Goal: Communication & Community: Answer question/provide support

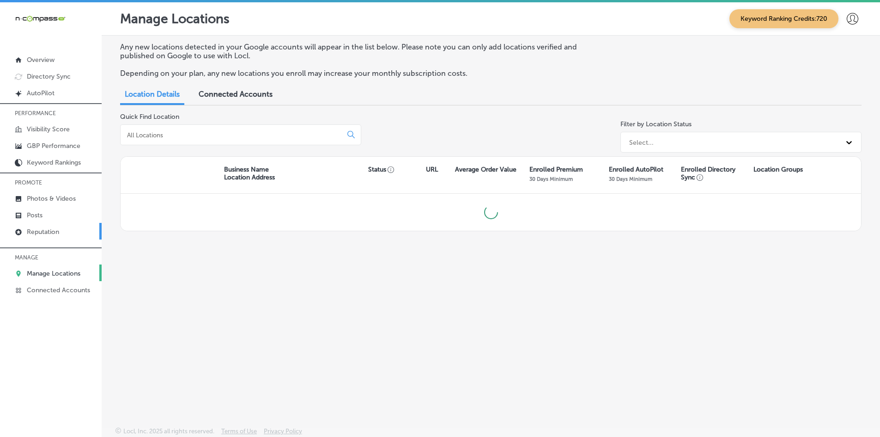
click at [73, 232] on link "Reputation" at bounding box center [51, 231] width 102 height 17
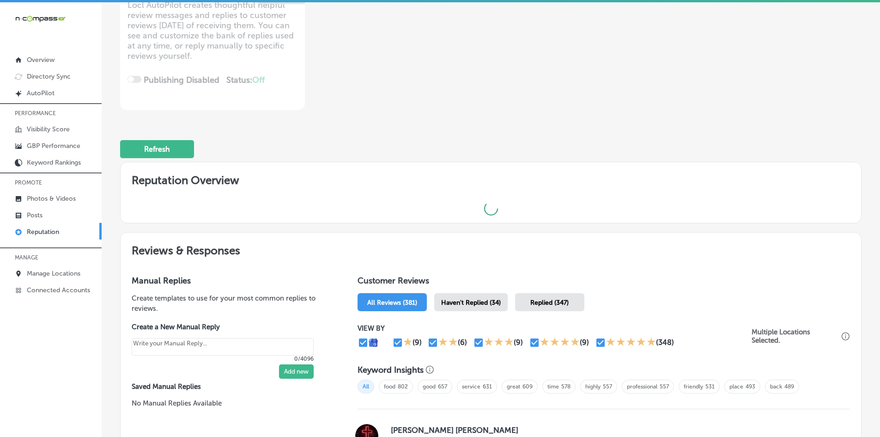
scroll to position [139, 0]
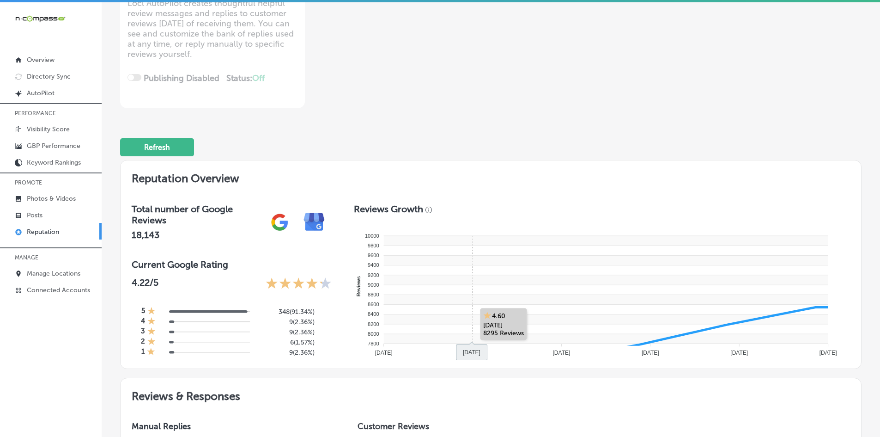
click at [450, 308] on rect at bounding box center [605, 309] width 444 height 10
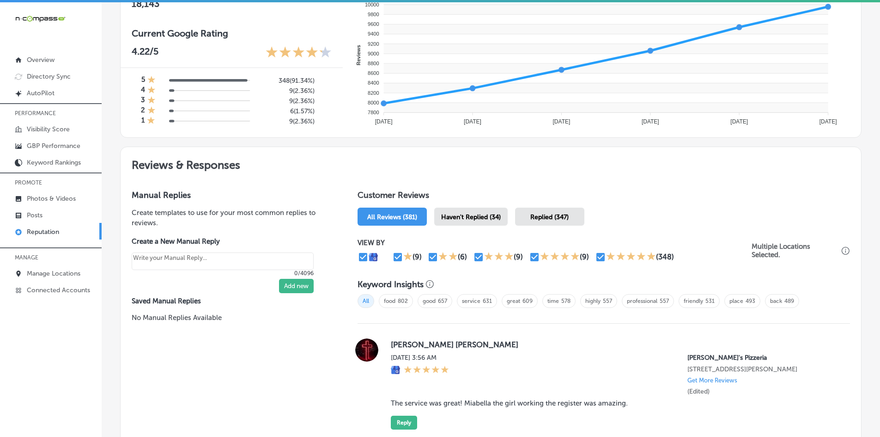
click at [470, 220] on span "Haven't Replied (34)" at bounding box center [471, 217] width 60 height 8
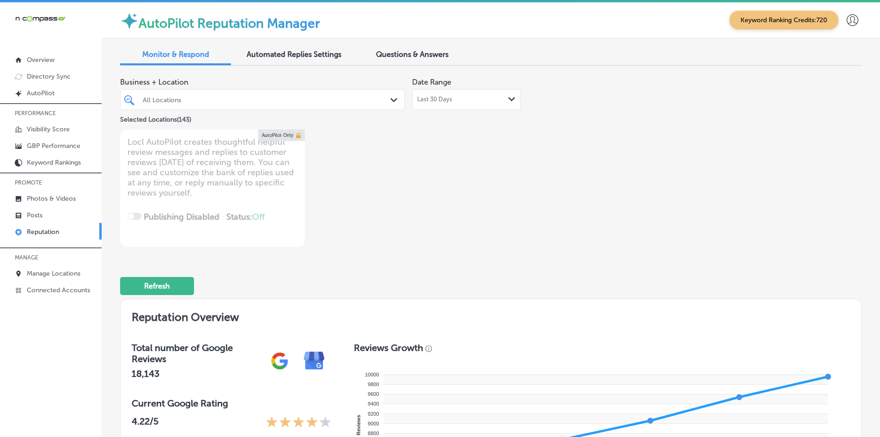
click at [193, 103] on div "All Locations" at bounding box center [267, 100] width 249 height 8
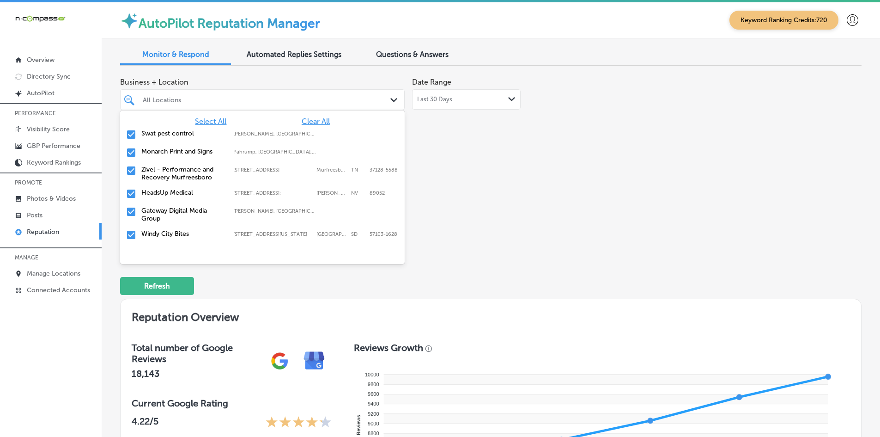
click at [306, 122] on span "Clear All" at bounding box center [316, 121] width 28 height 9
type textarea "x"
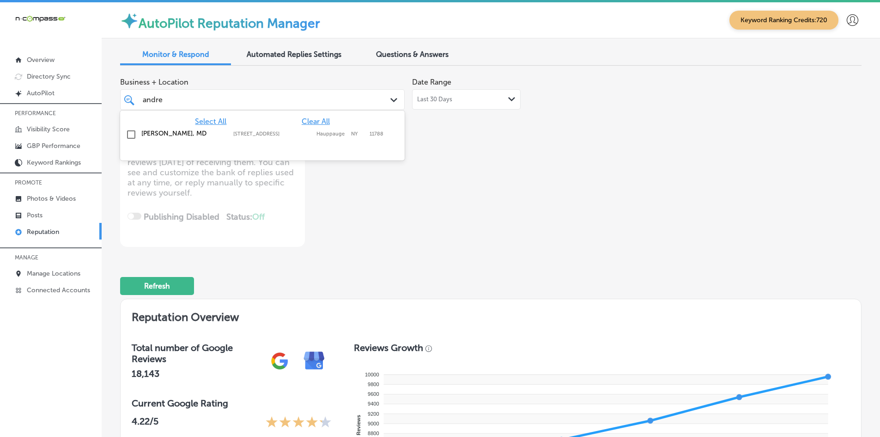
type input "[PERSON_NAME]"
click at [235, 132] on label "[STREET_ADDRESS]" at bounding box center [272, 134] width 79 height 6
type textarea "x"
type input "esmer"
click at [219, 137] on label "[PERSON_NAME] RDHAP" at bounding box center [182, 133] width 83 height 8
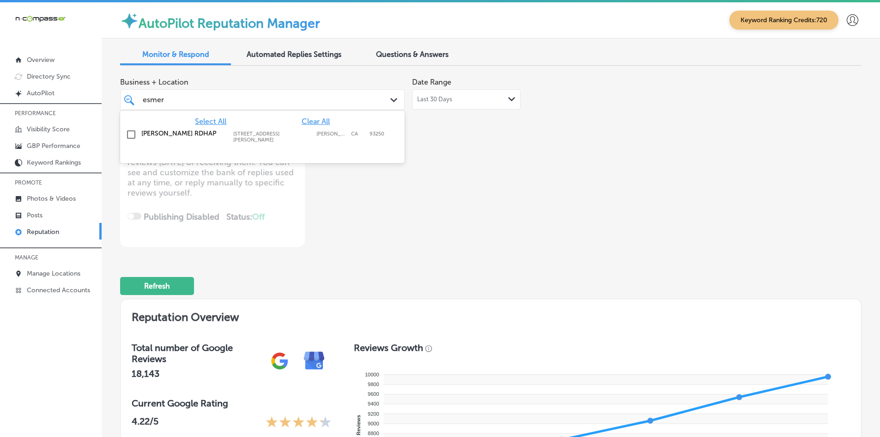
type textarea "x"
type input "[GEOGRAPHIC_DATA]"
click at [187, 131] on label "North American Outfitters" at bounding box center [182, 133] width 83 height 8
type textarea "x"
click at [176, 103] on input "[GEOGRAPHIC_DATA]" at bounding box center [163, 99] width 41 height 9
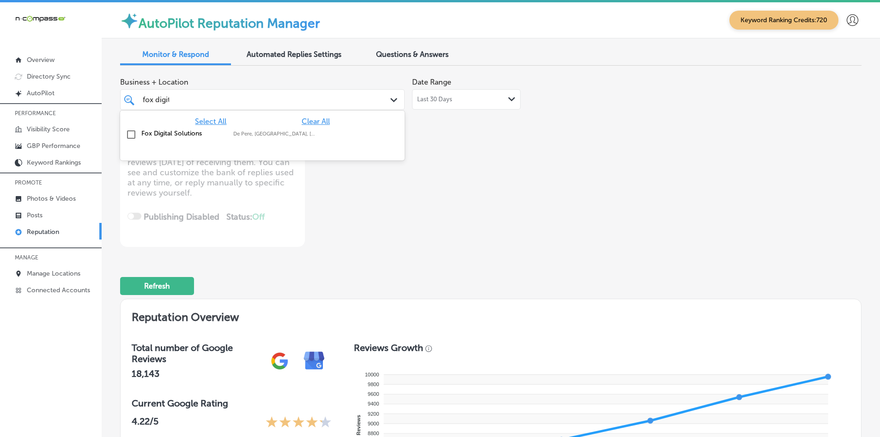
type input "fox digita"
click at [158, 137] on label "Fox Digital Solutions" at bounding box center [182, 133] width 83 height 8
type textarea "x"
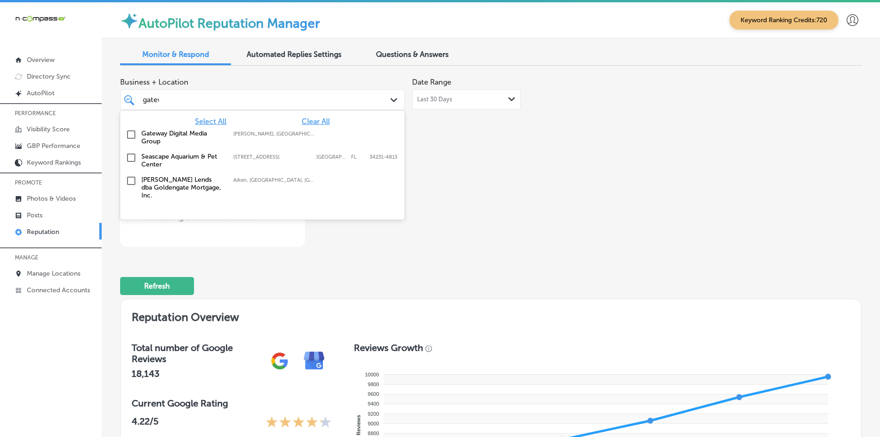
type input "gatewa"
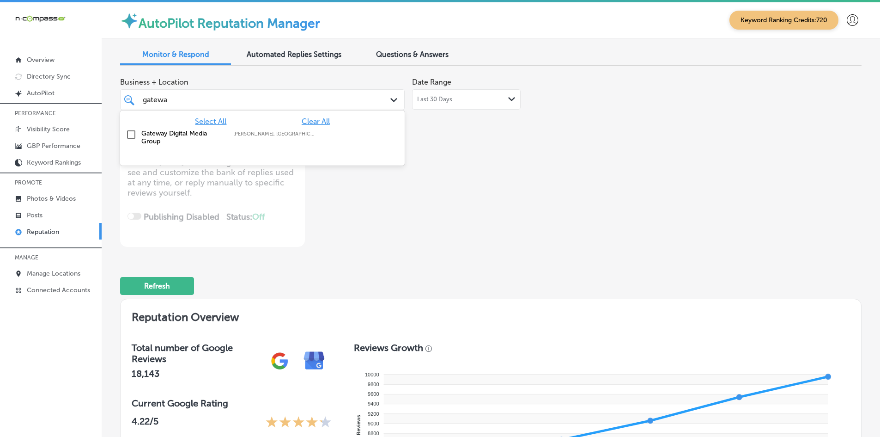
click at [158, 135] on label "Gateway Digital Media Group" at bounding box center [182, 137] width 83 height 16
type textarea "x"
type input "livescan"
click at [158, 135] on label "Livescan Fingerprinting of [PERSON_NAME] LLC" at bounding box center [182, 137] width 83 height 16
type textarea "x"
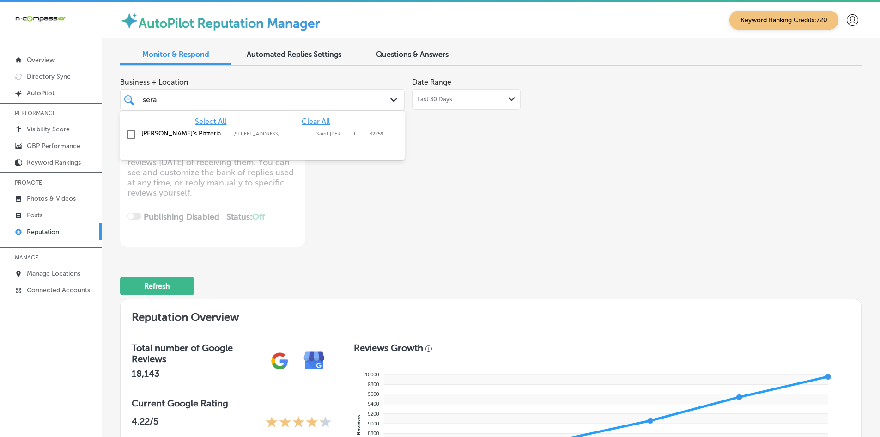
type input "seraf"
click at [159, 135] on label "[PERSON_NAME]'s Pizzeria" at bounding box center [182, 133] width 83 height 8
type textarea "x"
type input "seraf"
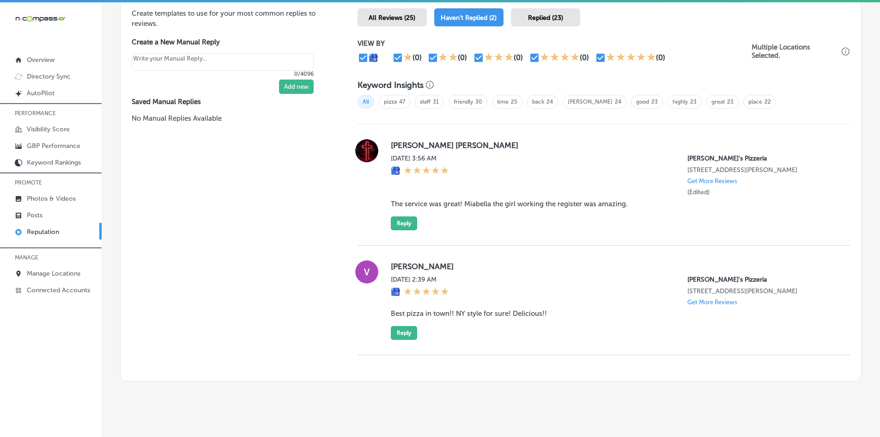
scroll to position [582, 0]
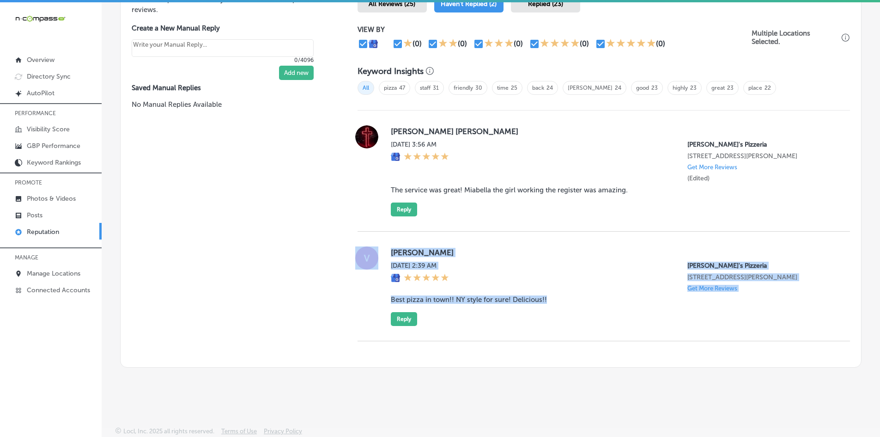
drag, startPoint x: 379, startPoint y: 298, endPoint x: 586, endPoint y: 310, distance: 207.3
click at [585, 309] on div "[PERSON_NAME] [DATE] 2:39 AM [PERSON_NAME]'s Pizzeria [STREET_ADDRESS][PERSON_N…" at bounding box center [604, 285] width 492 height 79
click at [613, 323] on div "[PERSON_NAME] [DATE] 2:39 AM [PERSON_NAME]'s Pizzeria [STREET_ADDRESS][PERSON_N…" at bounding box center [613, 285] width 444 height 79
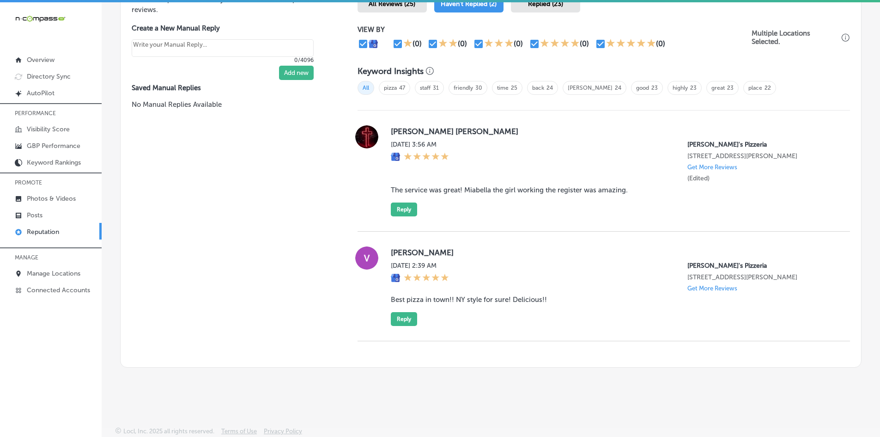
click at [291, 316] on div "Manual Replies Create templates to use for your most common replies to reviews.…" at bounding box center [230, 166] width 218 height 401
click at [186, 322] on div "Manual Replies Create templates to use for your most common replies to reviews.…" at bounding box center [230, 166] width 218 height 401
drag, startPoint x: 332, startPoint y: 275, endPoint x: 327, endPoint y: 266, distance: 10.3
click at [331, 275] on div "Manual Replies Create templates to use for your most common replies to reviews.…" at bounding box center [230, 166] width 218 height 401
drag, startPoint x: 366, startPoint y: 299, endPoint x: 354, endPoint y: 292, distance: 14.3
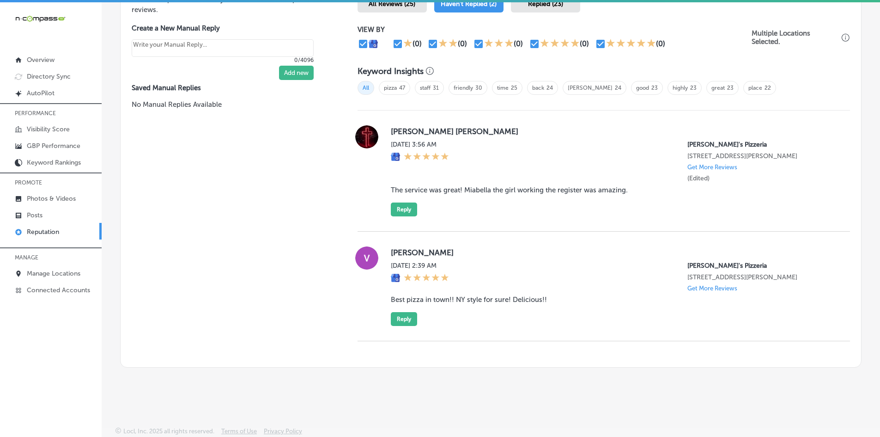
click at [365, 298] on div at bounding box center [367, 285] width 18 height 79
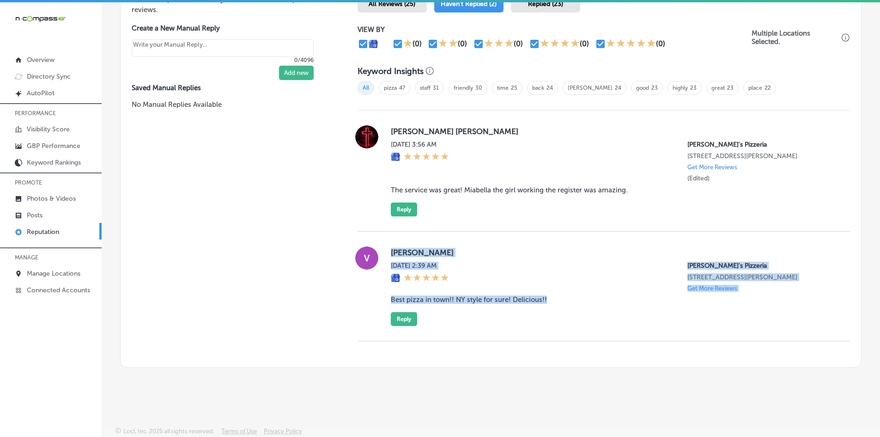
drag, startPoint x: 392, startPoint y: 255, endPoint x: 566, endPoint y: 300, distance: 180.4
click at [566, 300] on div "[PERSON_NAME] [DATE] 2:39 AM [PERSON_NAME]'s Pizzeria [STREET_ADDRESS][PERSON_N…" at bounding box center [604, 285] width 492 height 79
copy div "[PERSON_NAME] [DATE] 2:39 AM [PERSON_NAME]'s Pizzeria [STREET_ADDRESS][PERSON_N…"
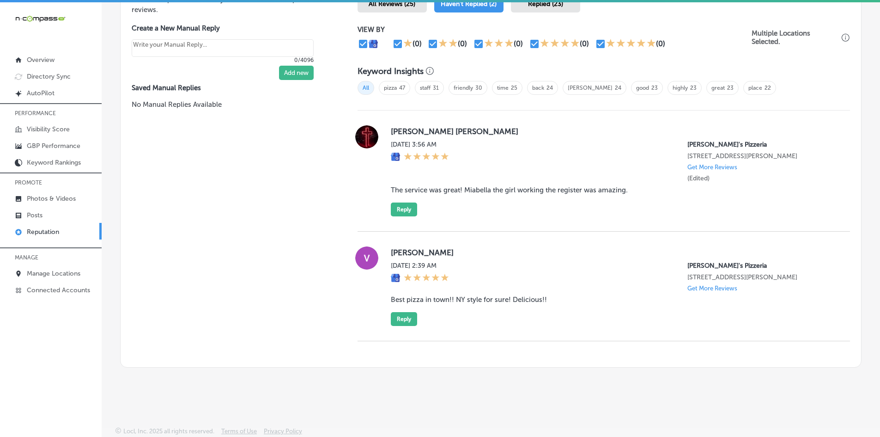
click at [222, 235] on div "Manual Replies Create templates to use for your most common replies to reviews.…" at bounding box center [230, 166] width 218 height 401
click at [400, 317] on button "Reply" at bounding box center [404, 319] width 26 height 14
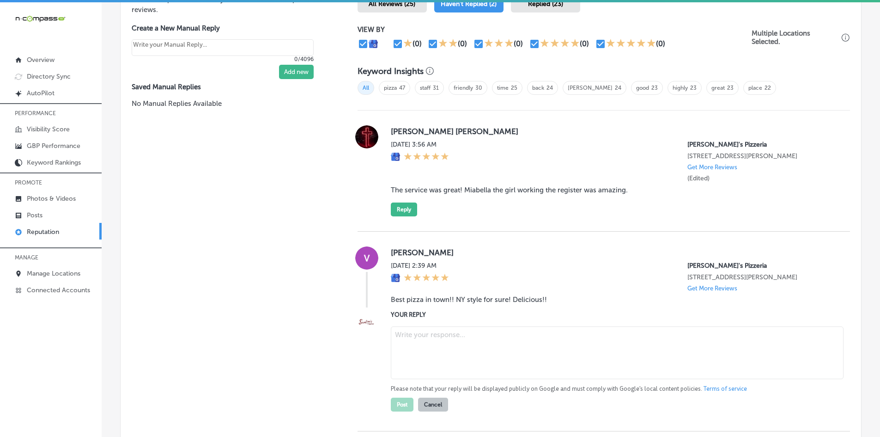
click at [423, 341] on textarea at bounding box center [617, 352] width 453 height 53
type textarea "x"
click at [439, 343] on textarea "To enrich screen reader interactions, please activate Accessibility in Grammarl…" at bounding box center [617, 352] width 453 height 53
paste textarea "Thank you for the awesome review, [PERSON_NAME]! We’re so glad to hear you love…"
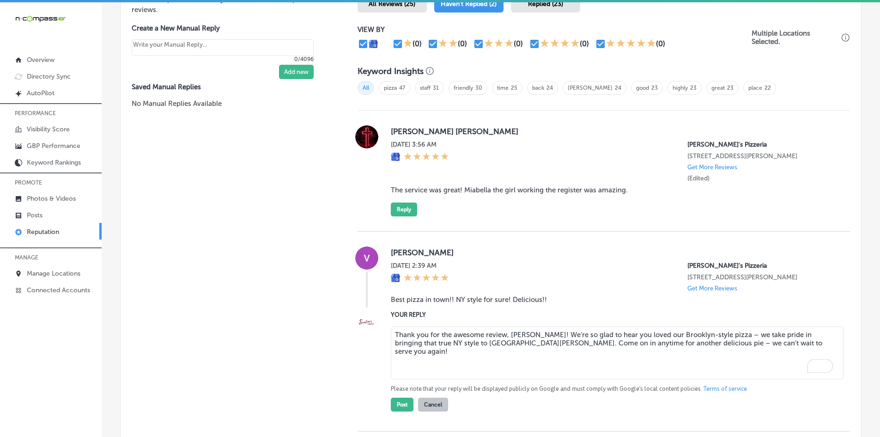
click at [437, 345] on textarea "Thank you for the awesome review, [PERSON_NAME]! We’re so glad to hear you love…" at bounding box center [617, 352] width 453 height 53
click at [467, 335] on textarea "Thank you for the awesome review, [PERSON_NAME]! We’re so glad to hear you love…" at bounding box center [617, 352] width 453 height 53
click at [589, 358] on textarea "Thank you for the awesome review, [PERSON_NAME]! We’re so glad to hear you love…" at bounding box center [617, 352] width 453 height 53
drag, startPoint x: 647, startPoint y: 330, endPoint x: 325, endPoint y: 291, distance: 324.3
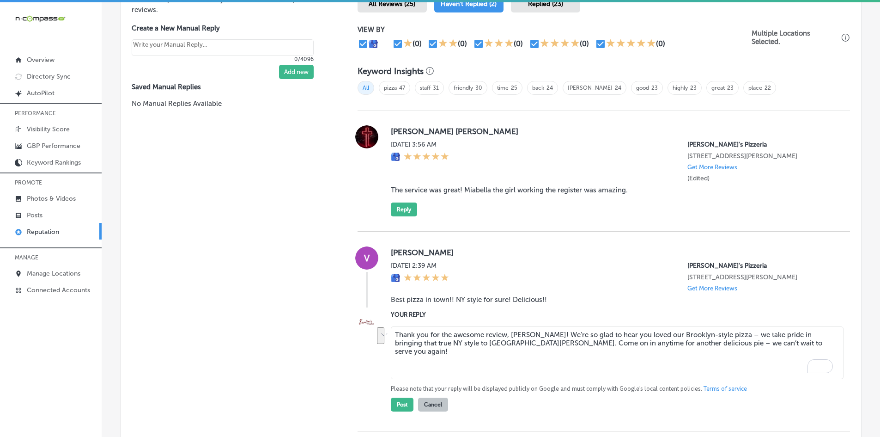
click at [325, 291] on div "Manual Replies Create templates to use for your most common replies to reviews.…" at bounding box center [491, 211] width 740 height 491
click at [553, 343] on textarea "Thank you for the awesome review, [PERSON_NAME]! We’re so glad to hear you love…" at bounding box center [617, 352] width 453 height 53
drag, startPoint x: 748, startPoint y: 352, endPoint x: 361, endPoint y: 313, distance: 389.5
click at [361, 313] on div "YOUR REPLY Thank you for the awesome review, [PERSON_NAME]! We’re so glad to he…" at bounding box center [604, 360] width 492 height 102
click at [473, 351] on textarea "Thank you for the awesome review, [PERSON_NAME]! We’re so glad to hear you love…" at bounding box center [617, 352] width 453 height 53
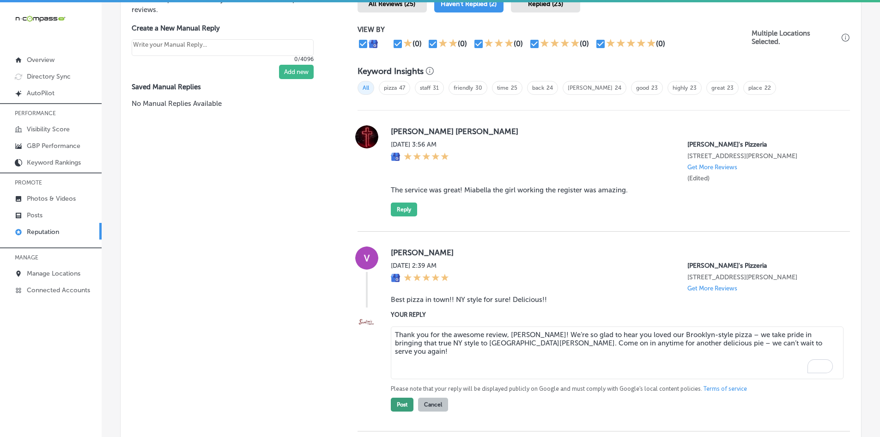
type textarea "Thank you for the awesome review, [PERSON_NAME]! We’re so glad to hear you love…"
click at [396, 405] on button "Post" at bounding box center [402, 404] width 23 height 14
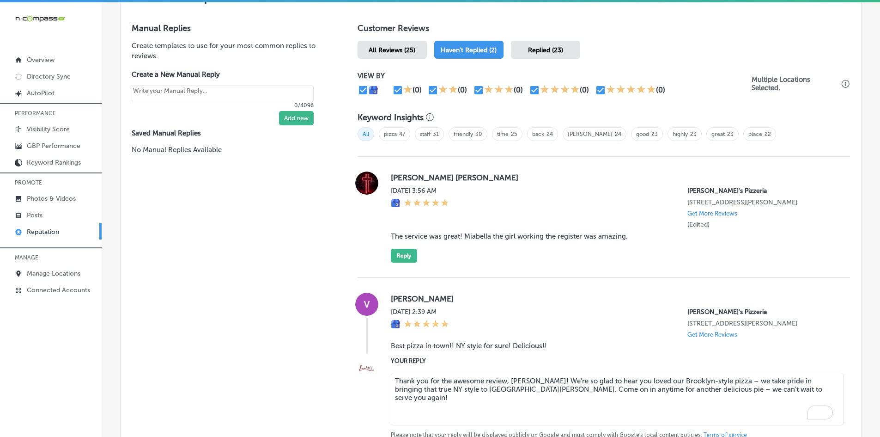
type textarea "x"
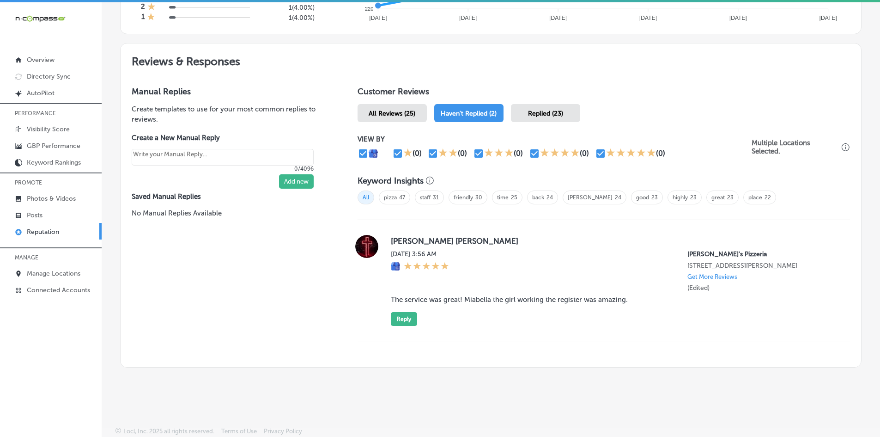
scroll to position [473, 0]
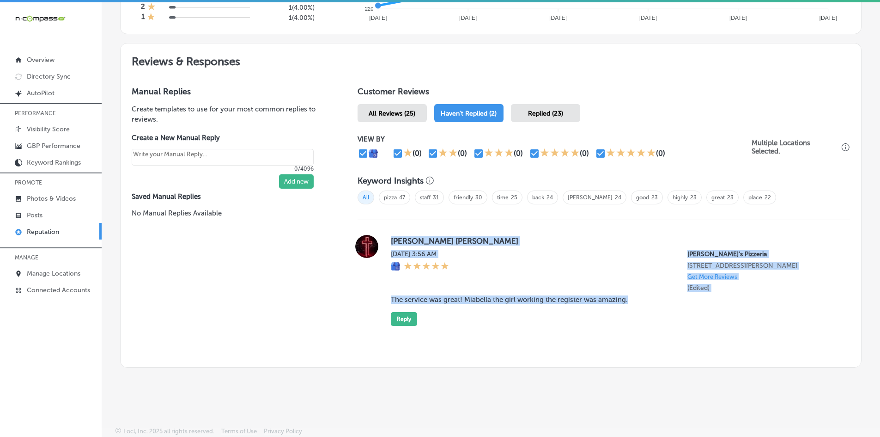
drag, startPoint x: 386, startPoint y: 234, endPoint x: 626, endPoint y: 311, distance: 252.1
click at [626, 311] on div "[PERSON_NAME] [PERSON_NAME] [DATE] 3:56 AM [PERSON_NAME]'s Pizzeria [STREET_ADD…" at bounding box center [604, 280] width 492 height 91
copy div "[PERSON_NAME] [PERSON_NAME] [DATE] 3:56 AM [PERSON_NAME]'s Pizzeria [STREET_ADD…"
click at [399, 323] on button "Reply" at bounding box center [404, 319] width 26 height 14
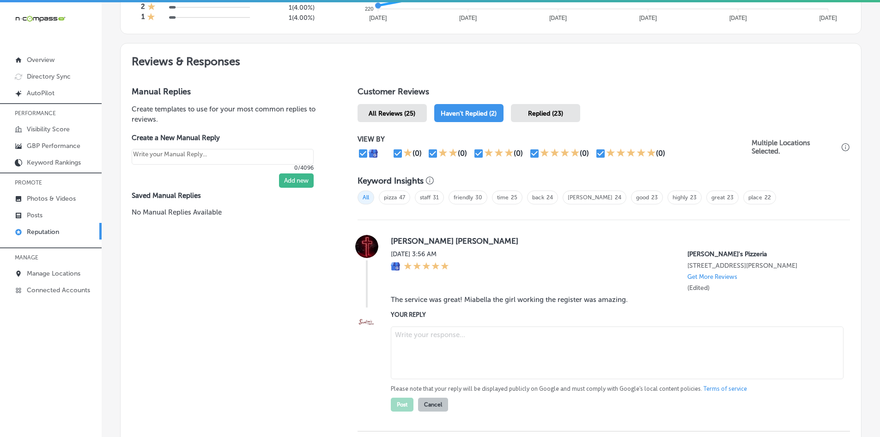
click at [412, 337] on textarea at bounding box center [617, 352] width 453 height 53
paste textarea "Thanks for the awesome review, [PERSON_NAME]! We're so glad to hear you had gre…"
type textarea "Thanks for the awesome review, [PERSON_NAME]! We're so glad to hear you had gre…"
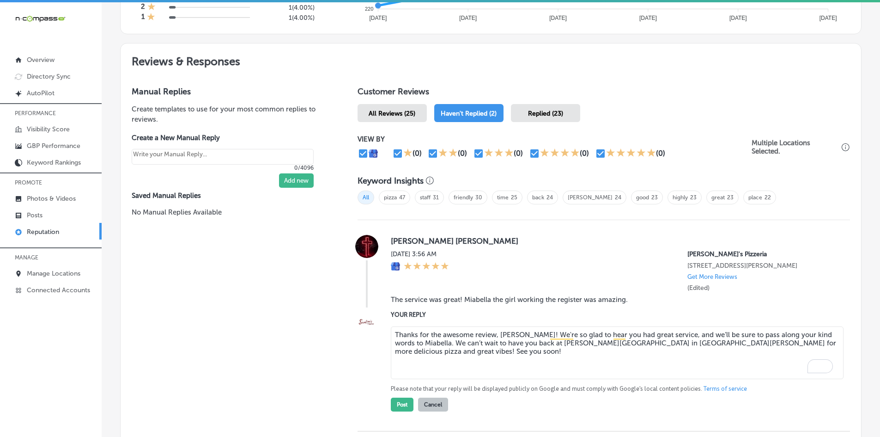
click at [652, 356] on textarea "Thanks for the awesome review, [PERSON_NAME]! We're so glad to hear you had gre…" at bounding box center [617, 352] width 453 height 53
drag, startPoint x: 528, startPoint y: 334, endPoint x: 863, endPoint y: 350, distance: 334.8
click at [863, 350] on div "Monitor & Respond Automated Replies Settings Questions & Answers Business + Loc…" at bounding box center [491, 19] width 778 height 908
type textarea "x"
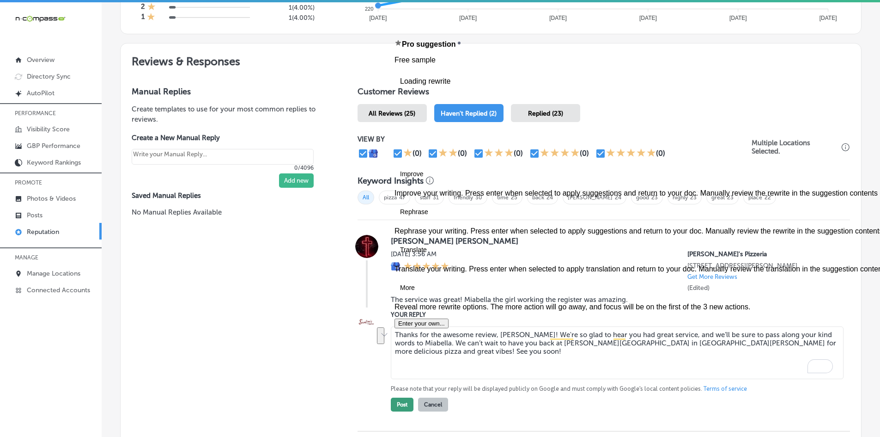
type textarea "Thanks for the awesome review, [PERSON_NAME]! We're so glad to hear you had gre…"
click at [392, 406] on button "Post" at bounding box center [402, 404] width 23 height 14
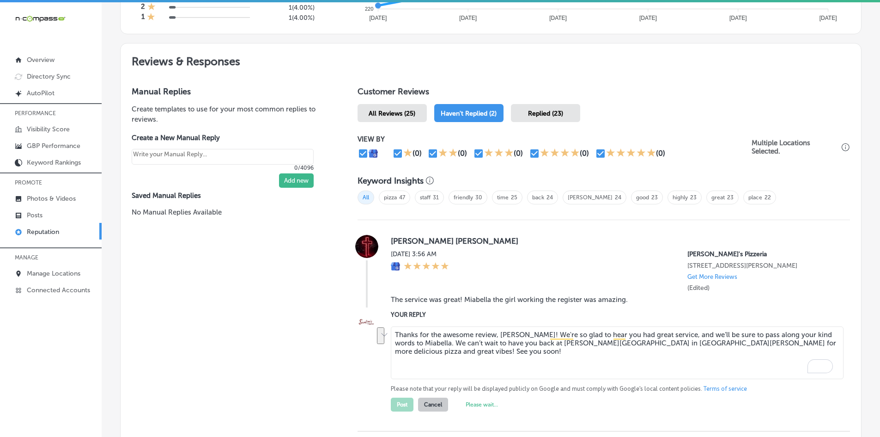
click at [346, 362] on div "Customer Reviews All Reviews (25) Haven't Replied (2) Replied (23) VIEW BY (0) …" at bounding box center [603, 266] width 515 height 382
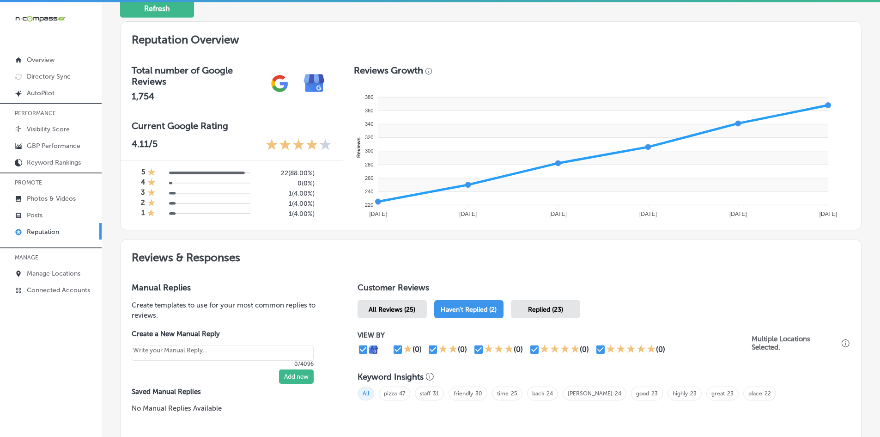
scroll to position [261, 0]
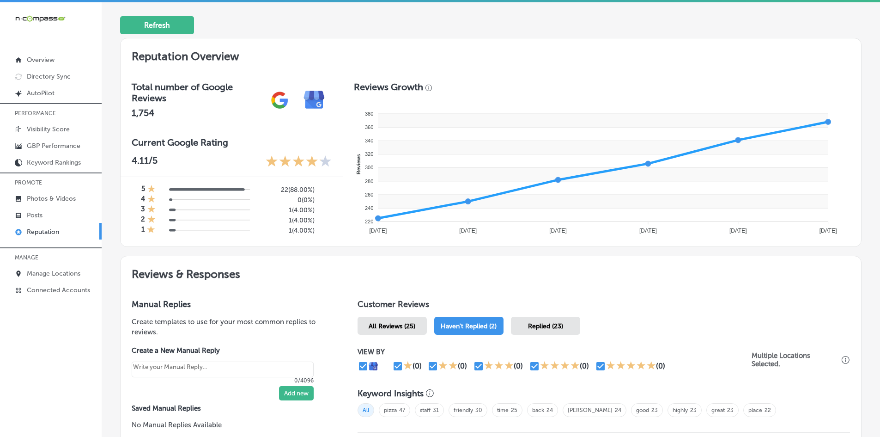
click at [404, 328] on span "All Reviews (25)" at bounding box center [392, 326] width 47 height 8
click at [463, 330] on div "Haven't Replied (2)" at bounding box center [469, 325] width 70 height 18
type textarea "x"
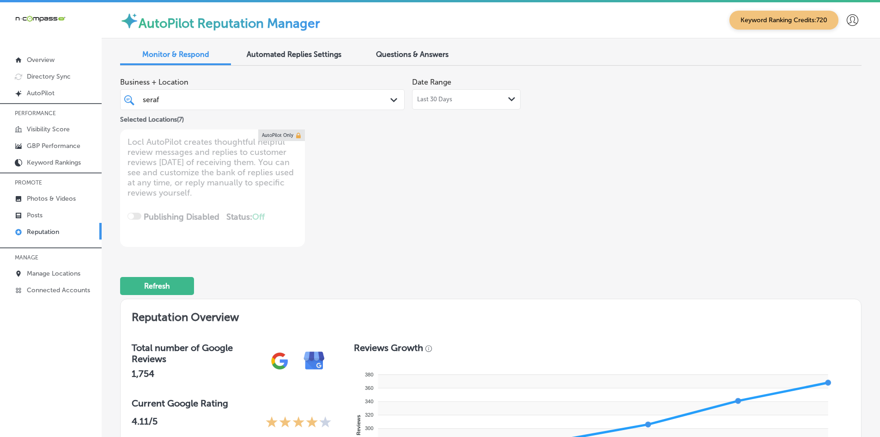
click at [843, 26] on div at bounding box center [852, 20] width 18 height 18
